Goal: Task Accomplishment & Management: Manage account settings

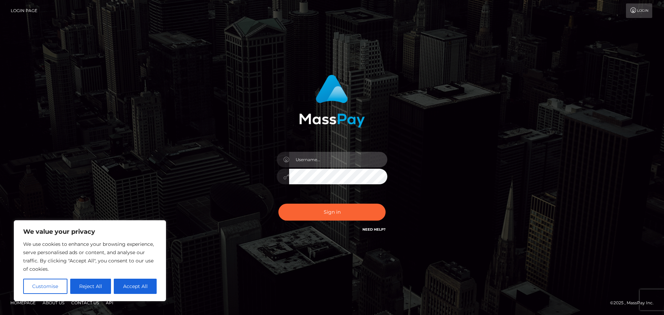
click at [317, 159] on input "text" at bounding box center [338, 160] width 98 height 16
type input "[EMAIL_ADDRESS][DOMAIN_NAME]"
click at [278, 204] on button "Sign in" at bounding box center [331, 212] width 107 height 17
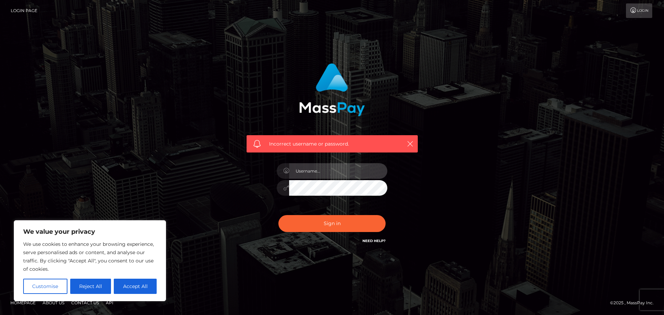
click at [323, 172] on input "text" at bounding box center [338, 171] width 98 height 16
type input "NissetteMarie"
click at [278, 215] on button "Sign in" at bounding box center [331, 223] width 107 height 17
click at [316, 175] on input "text" at bounding box center [338, 171] width 98 height 16
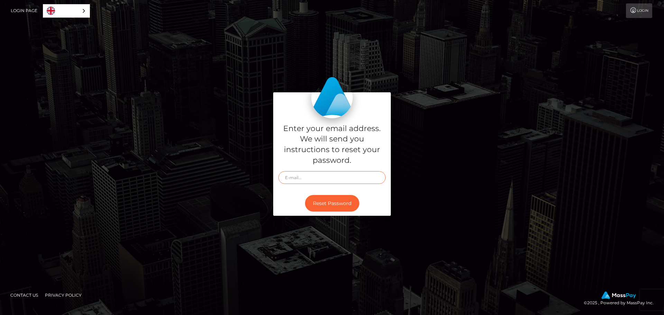
click at [313, 181] on input "text" at bounding box center [331, 177] width 107 height 13
type input "nissettemarie@gma"
click at [640, 8] on link "Login" at bounding box center [639, 10] width 26 height 15
click at [317, 181] on input "text" at bounding box center [331, 177] width 107 height 13
type input "nissettemarie@gmail.com"
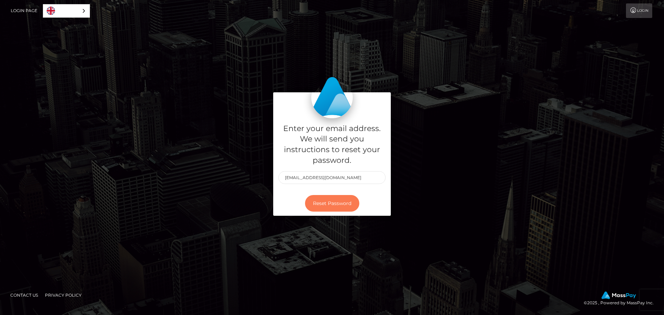
click at [329, 204] on button "Reset Password" at bounding box center [332, 203] width 54 height 17
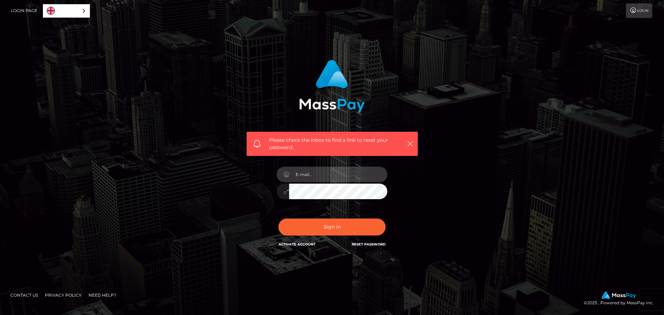
click at [334, 175] on input "email" at bounding box center [338, 175] width 98 height 16
type input "nissettemarie@gmail.com"
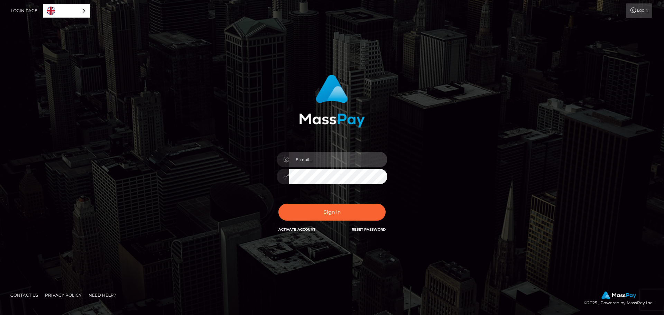
click at [313, 159] on input "email" at bounding box center [338, 160] width 98 height 16
type input "[EMAIL_ADDRESS][DOMAIN_NAME]"
click at [439, 180] on div "In order to protect your account, we're utilizing the help of a captcha service…" at bounding box center [332, 158] width 394 height 176
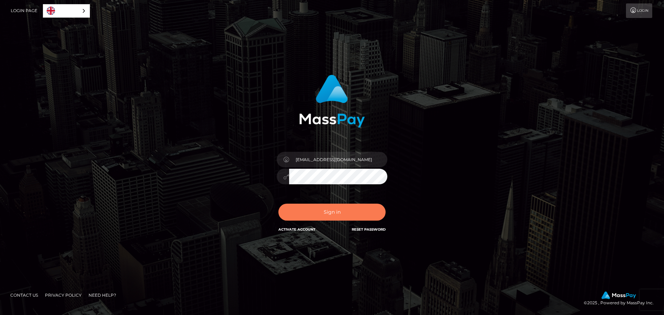
click at [329, 211] on button "Sign in" at bounding box center [331, 212] width 107 height 17
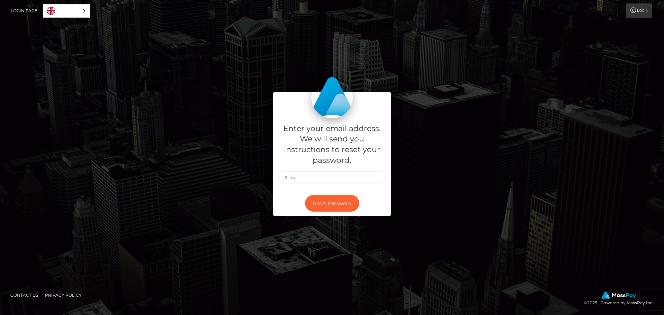
click at [642, 8] on link "Login" at bounding box center [639, 10] width 26 height 15
